Goal: Task Accomplishment & Management: Manage account settings

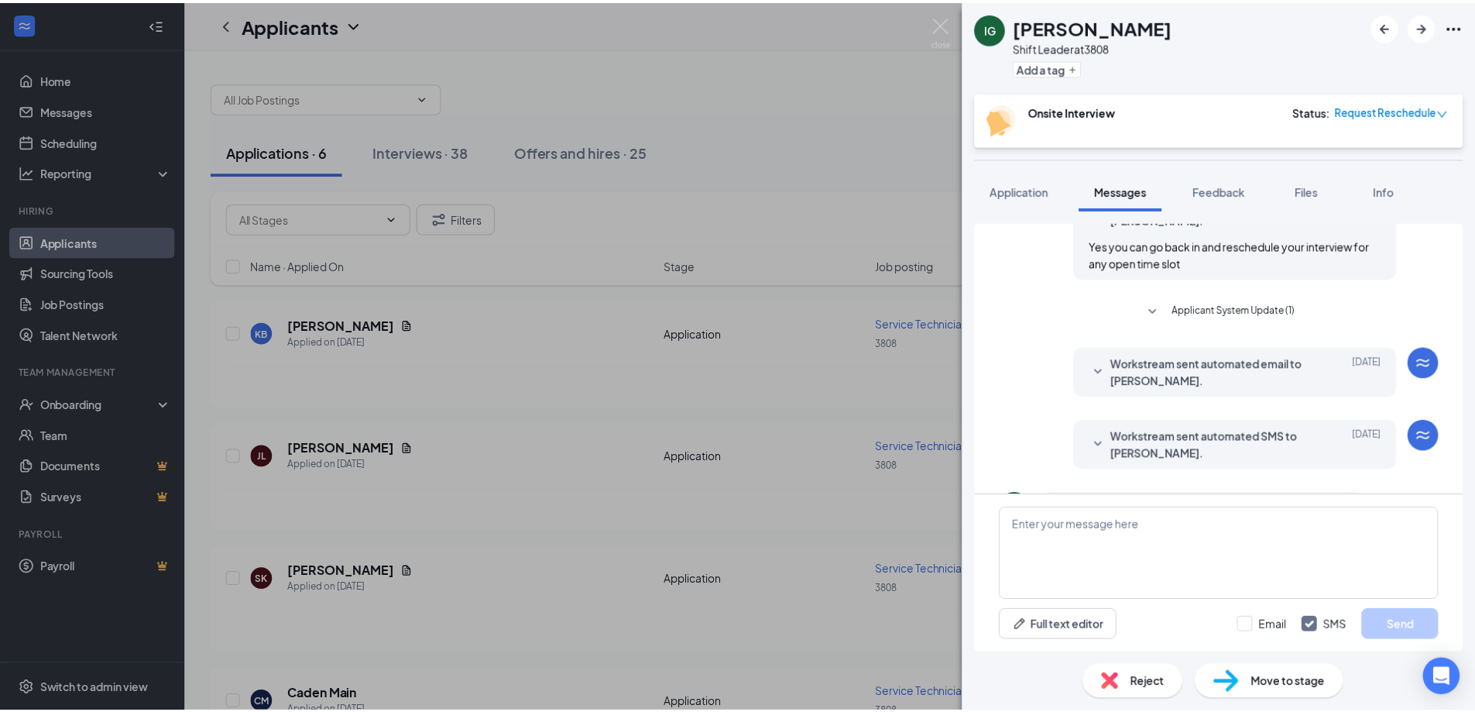
scroll to position [577, 0]
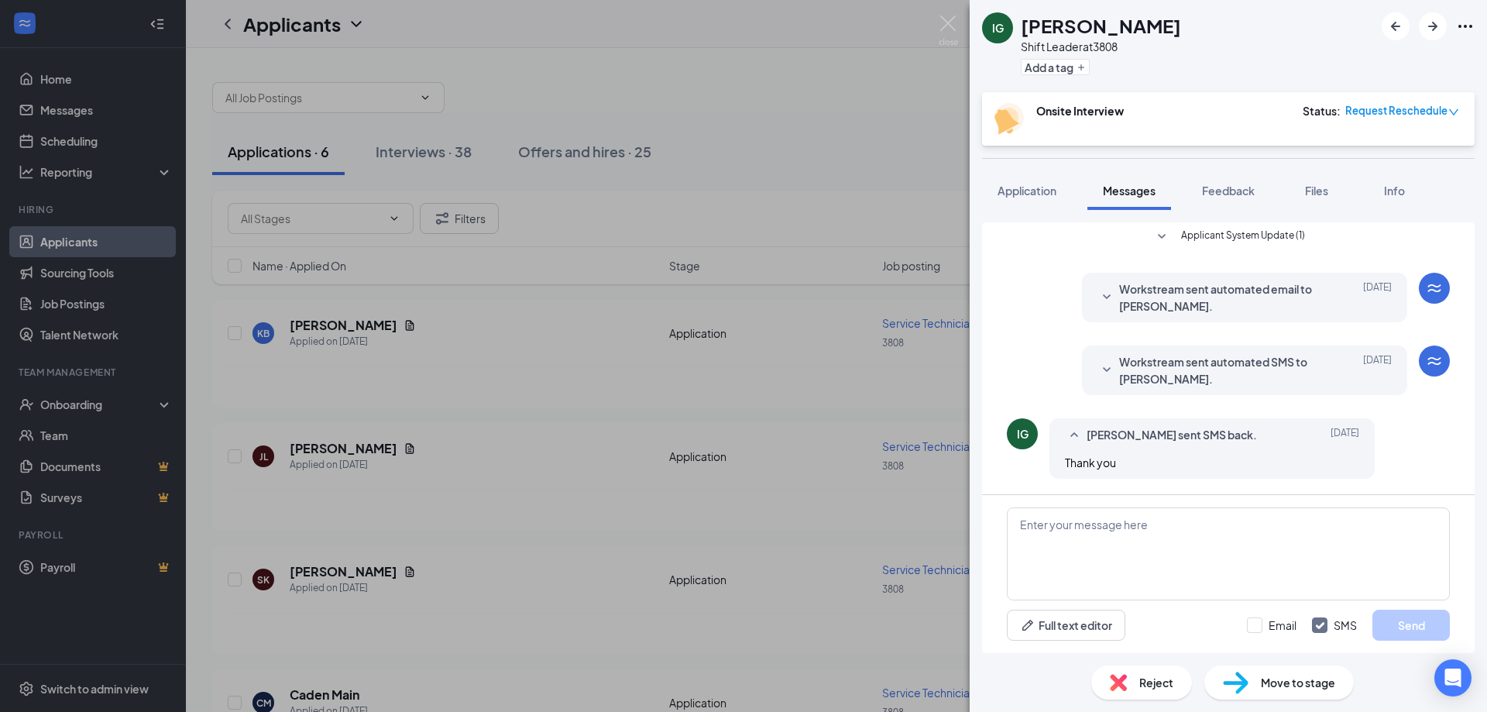
click at [520, 503] on div "IG Ignacio Gonzalez Shift Leader at 3808 Add a tag Onsite Interview Status : Re…" at bounding box center [743, 356] width 1487 height 712
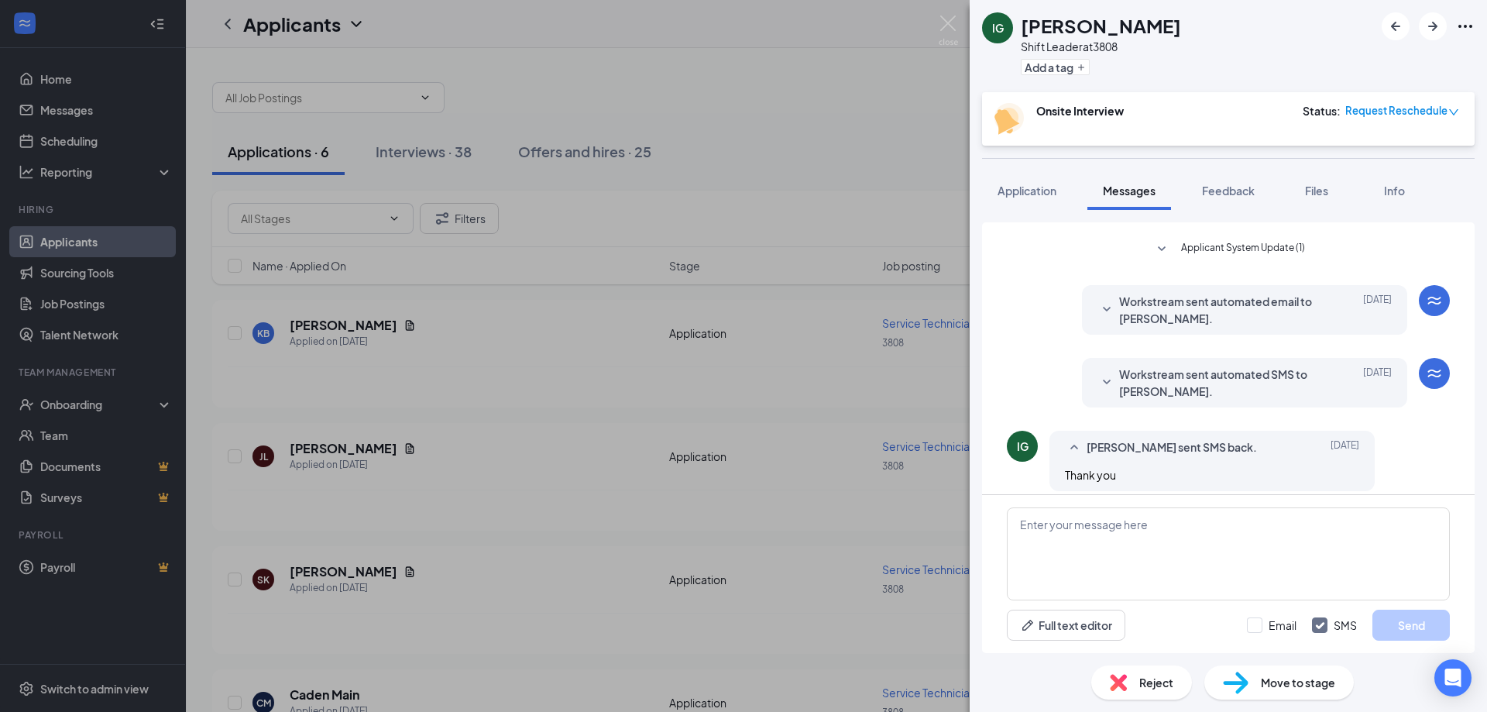
scroll to position [577, 0]
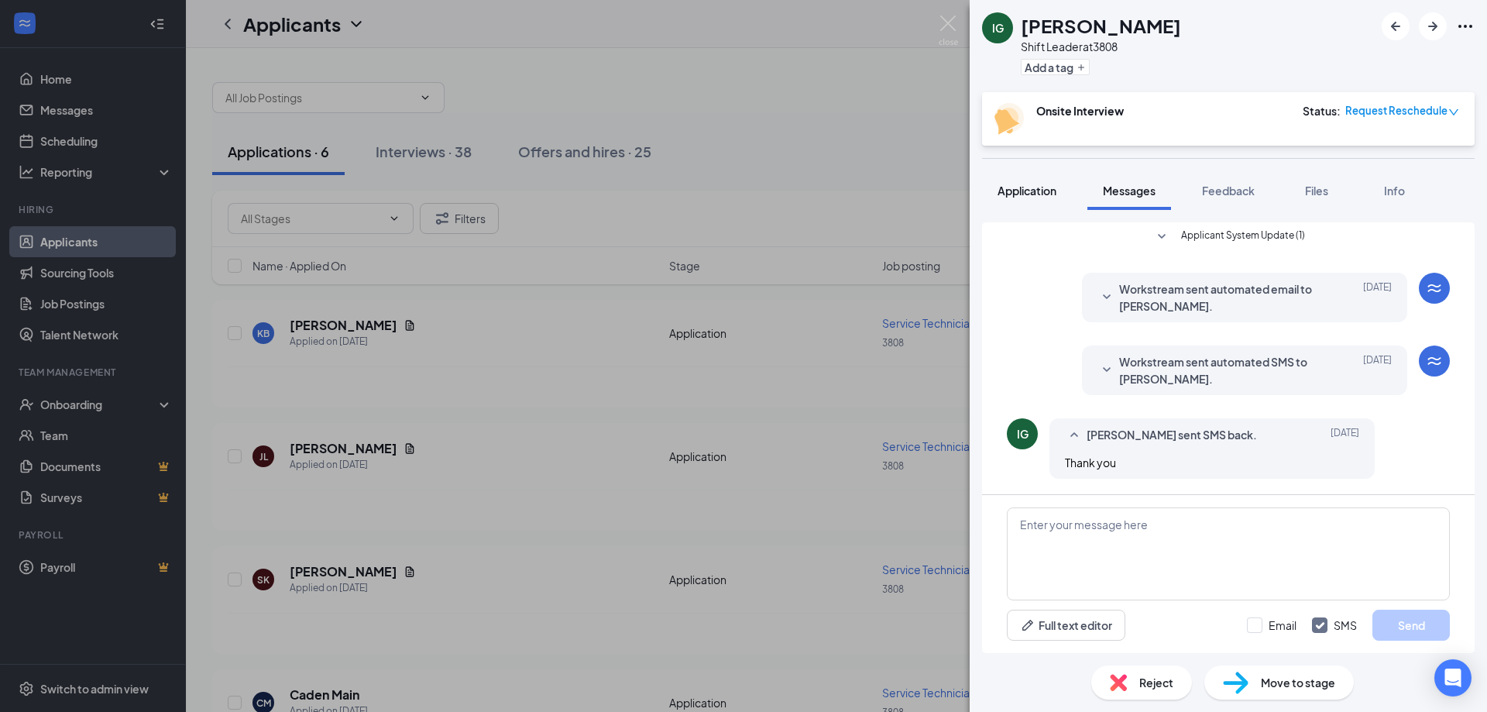
click at [1008, 187] on span "Application" at bounding box center [1026, 191] width 59 height 14
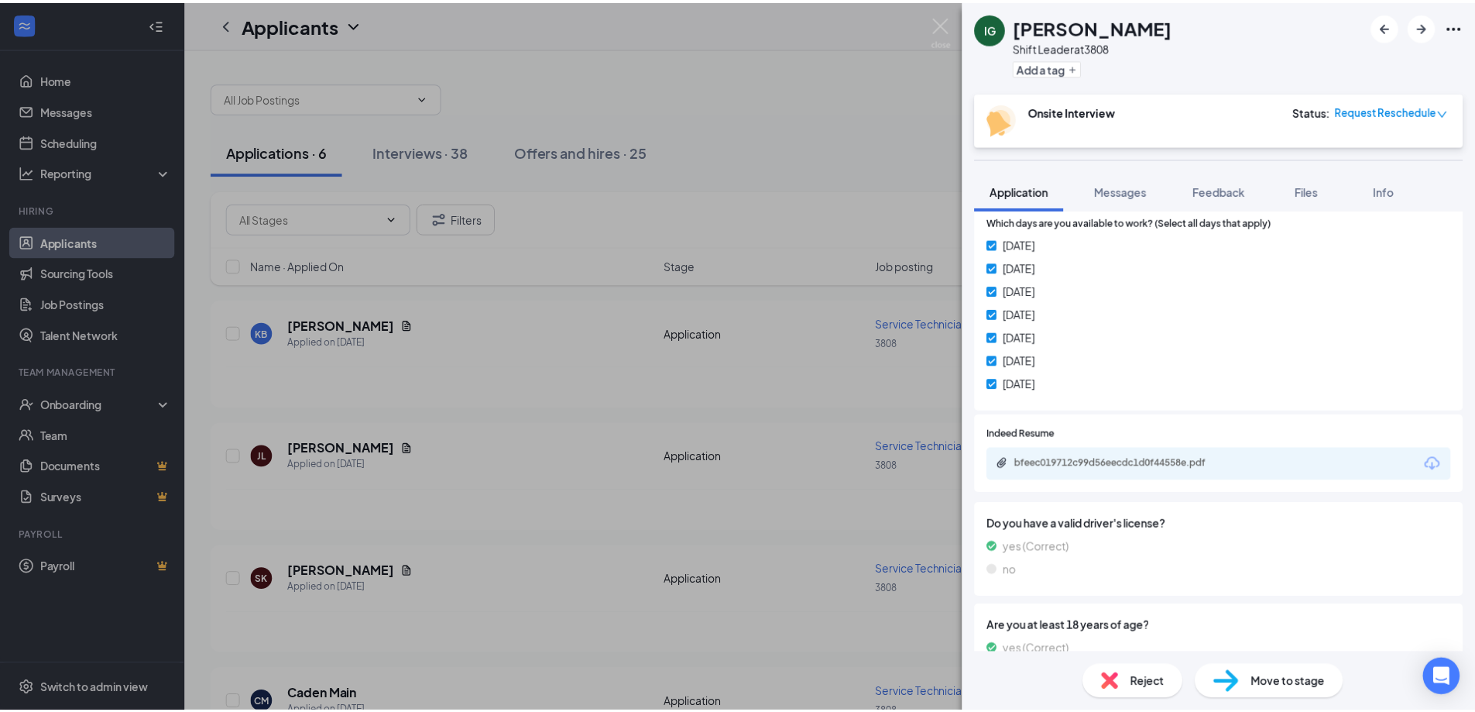
scroll to position [612, 0]
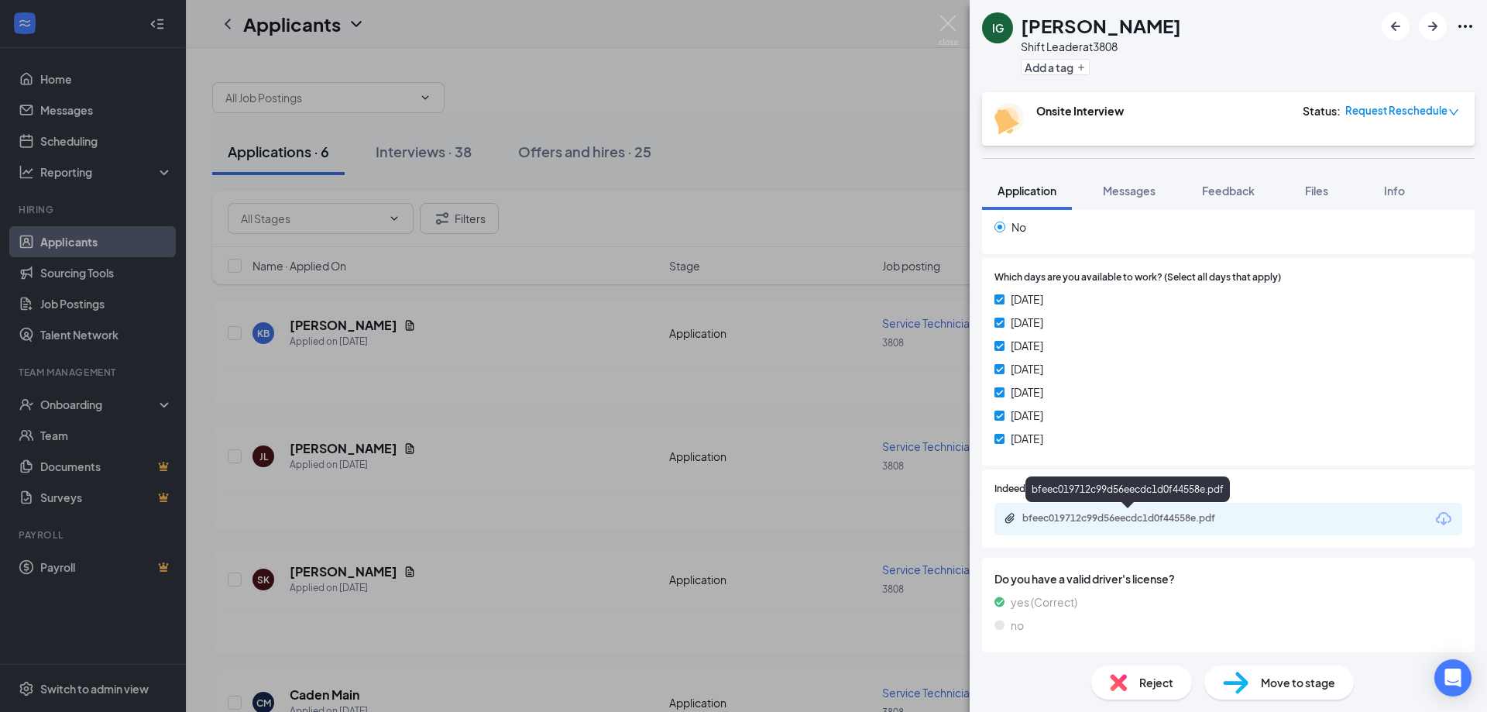
click at [1086, 520] on div "bfeec019712c99d56eecdc1d0f44558e.pdf" at bounding box center [1130, 518] width 217 height 12
click at [515, 369] on div "IG [PERSON_NAME] Shift Leader at 3808 Add a tag Onsite Interview Status : Reque…" at bounding box center [743, 356] width 1487 height 712
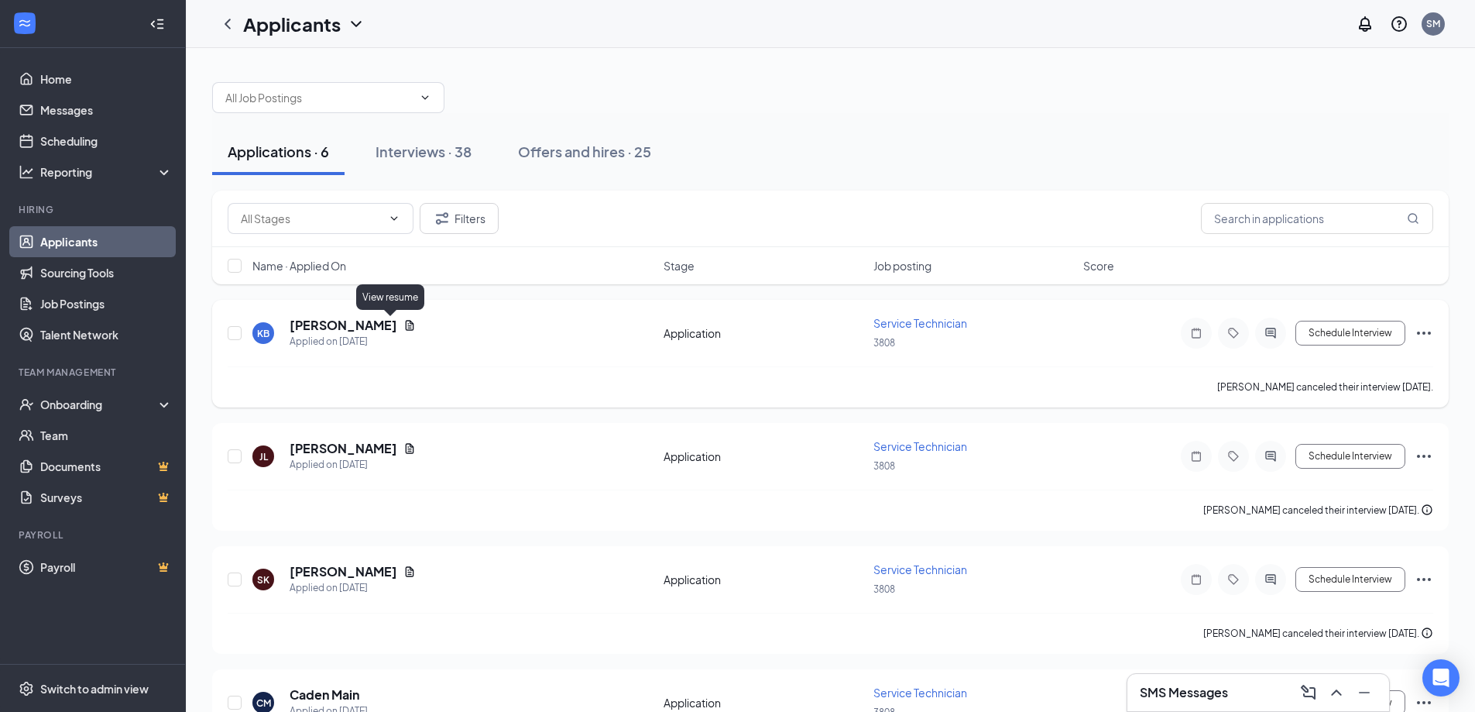
click at [403, 323] on icon "Document" at bounding box center [409, 325] width 12 height 12
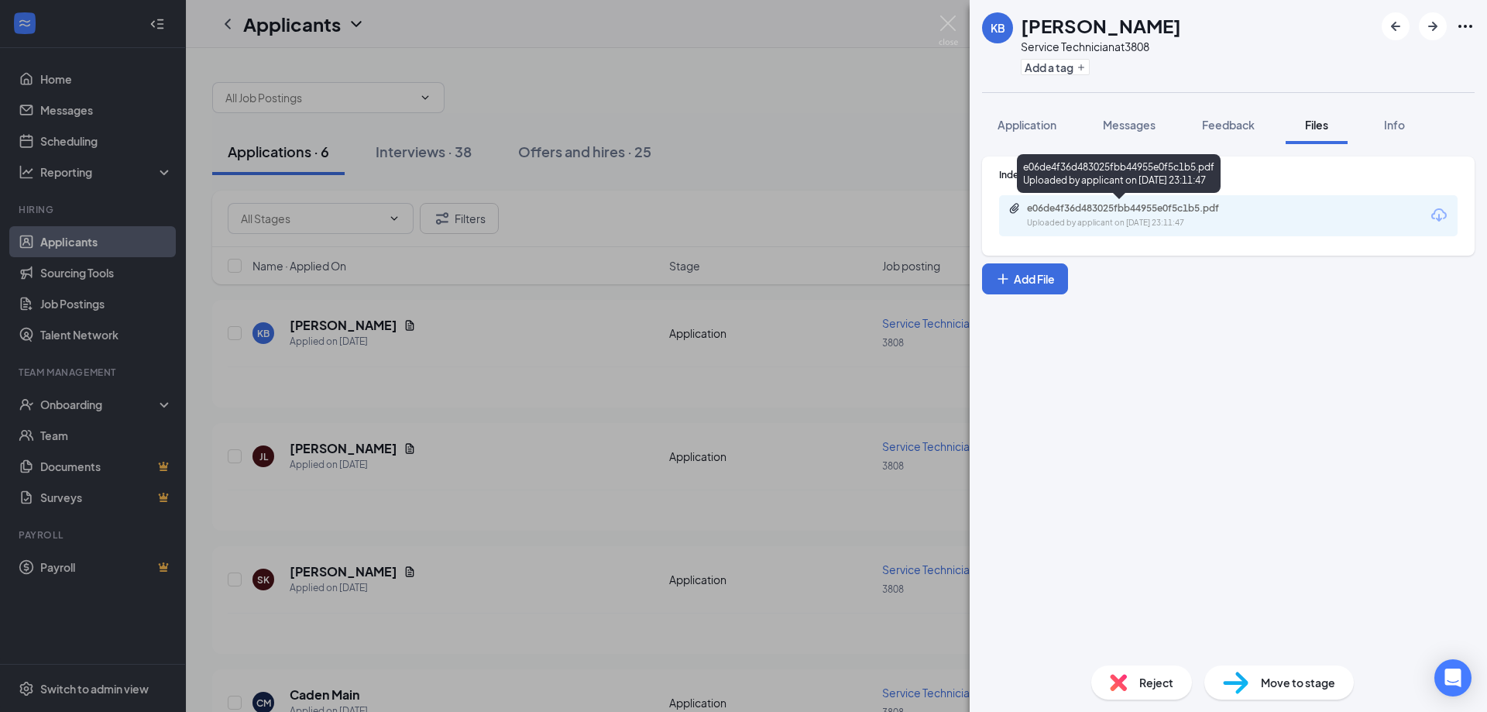
click at [1111, 218] on div "Uploaded by applicant on [DATE] 23:11:47" at bounding box center [1143, 223] width 232 height 12
click at [432, 407] on div "KB [PERSON_NAME] Service Technician at 3808 Add a tag Application Messages Feed…" at bounding box center [743, 356] width 1487 height 712
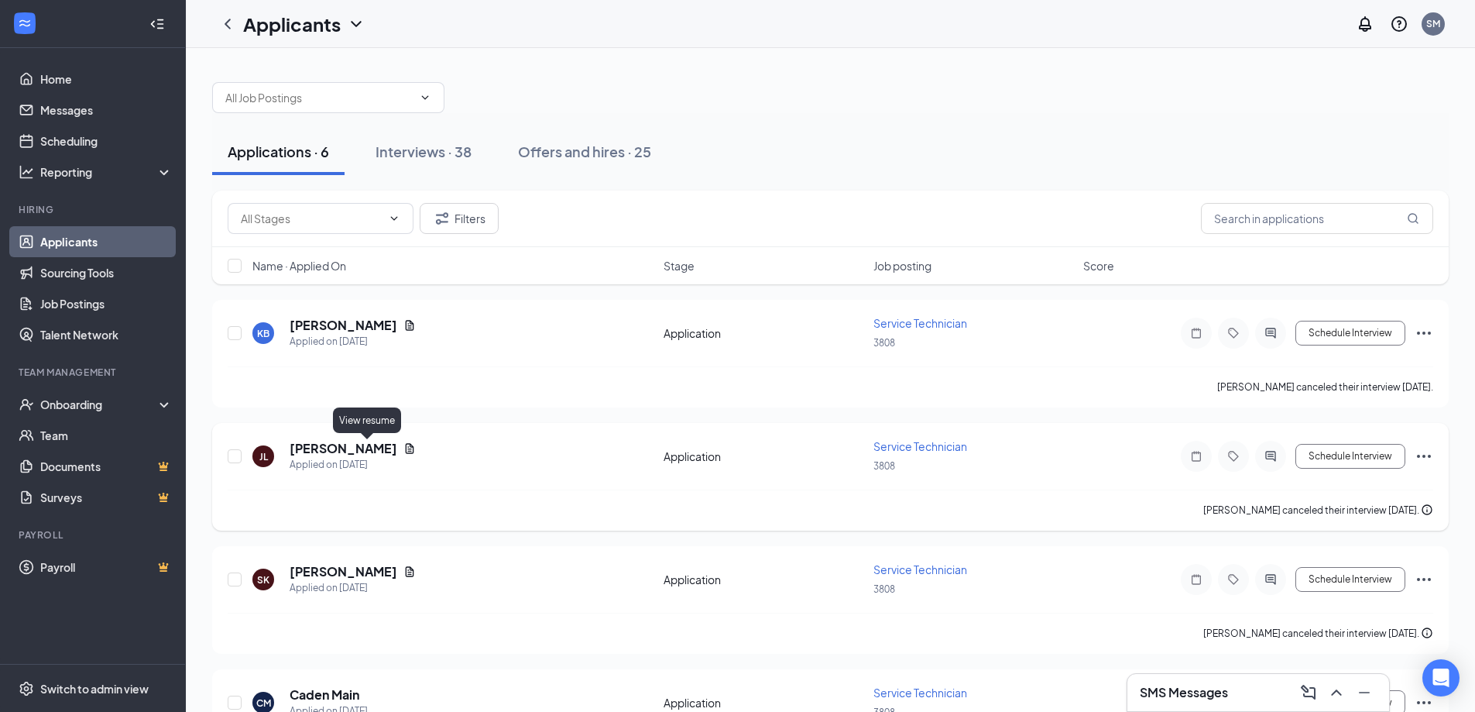
click at [406, 447] on icon "Document" at bounding box center [410, 448] width 9 height 10
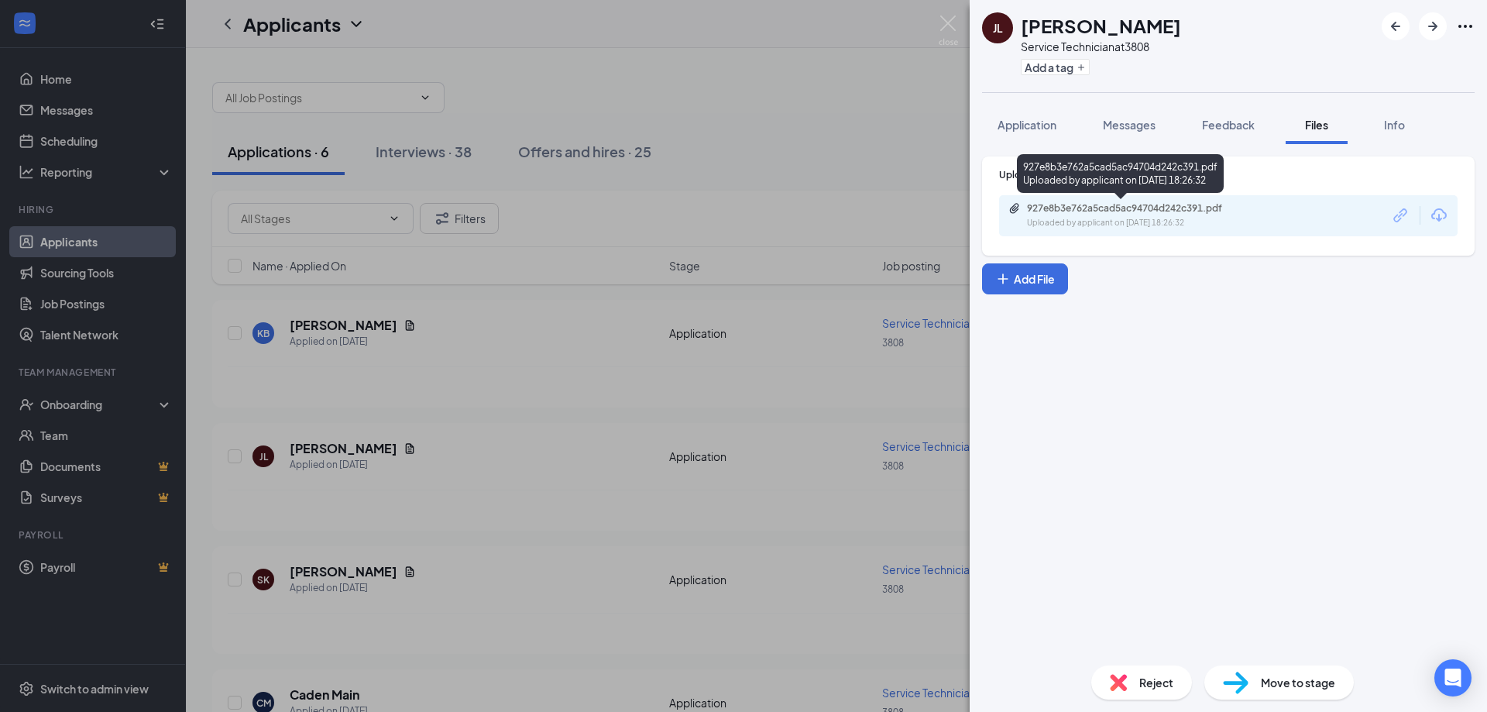
click at [1078, 218] on div "Uploaded by applicant on [DATE] 18:26:32" at bounding box center [1143, 223] width 232 height 12
click at [482, 582] on div "[PERSON_NAME] [PERSON_NAME] Service Technician at 3808 Add a tag Application Me…" at bounding box center [743, 356] width 1487 height 712
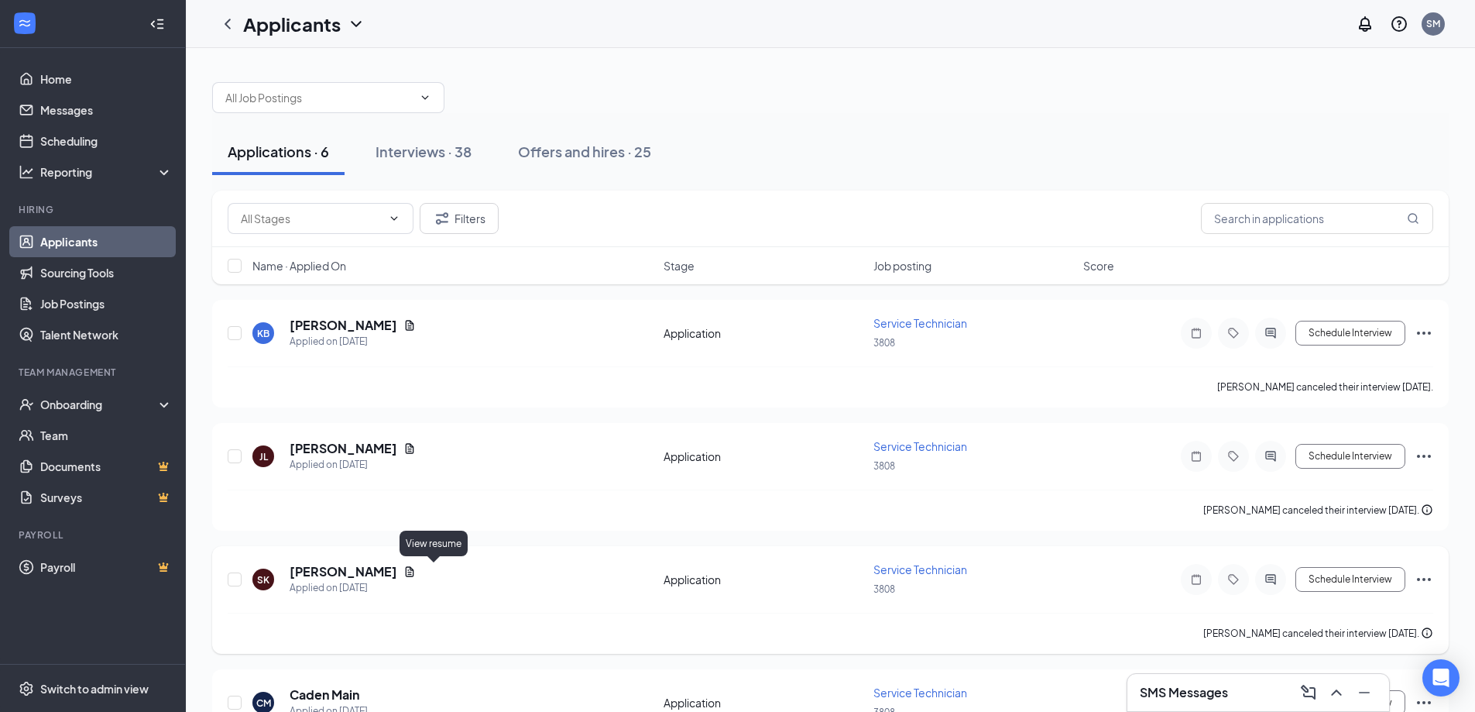
click at [416, 566] on icon "Document" at bounding box center [409, 571] width 12 height 12
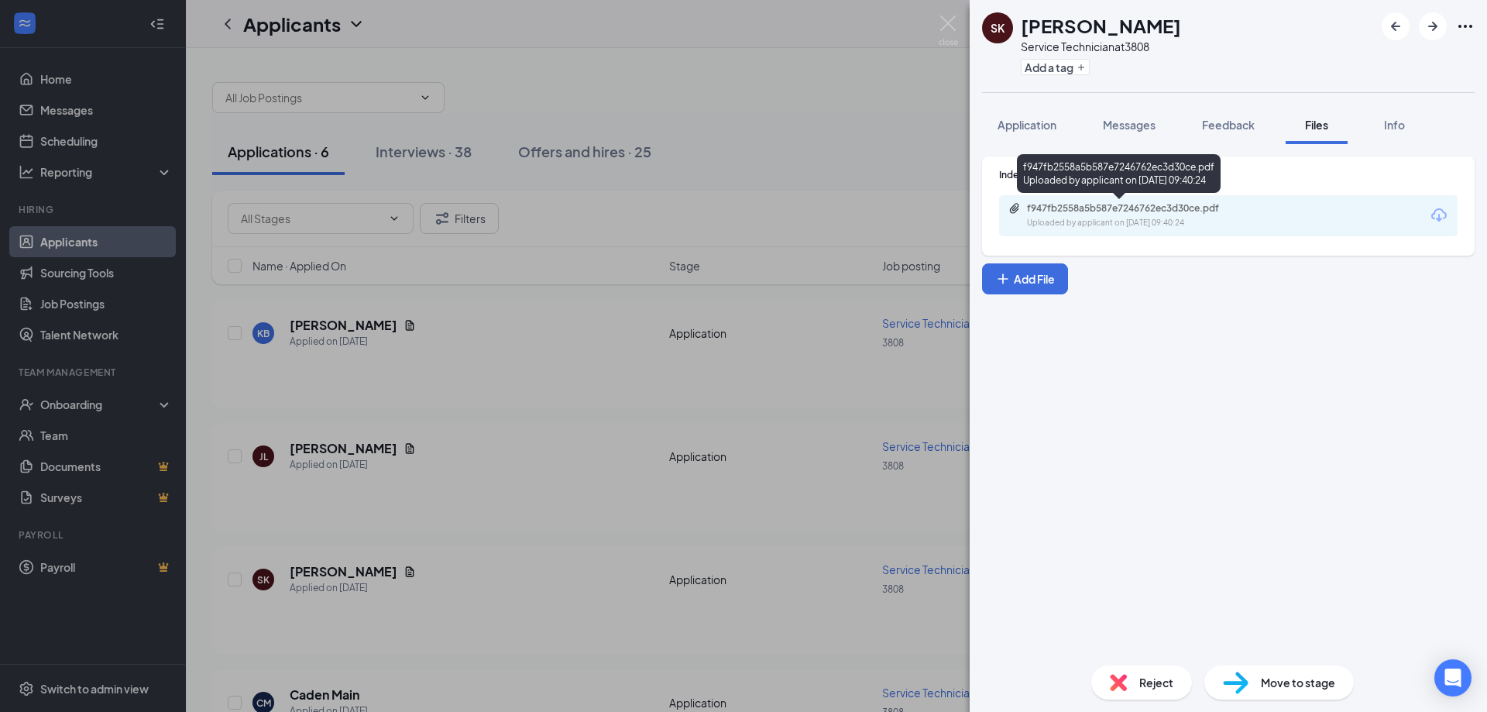
click at [1163, 211] on div "f947fb2558a5b587e7246762ec3d30ce.pdf" at bounding box center [1135, 208] width 217 height 12
click at [822, 91] on div "SK [PERSON_NAME] Service Technician at 3808 Add a tag Application Messages Feed…" at bounding box center [743, 356] width 1487 height 712
